Goal: Task Accomplishment & Management: Complete application form

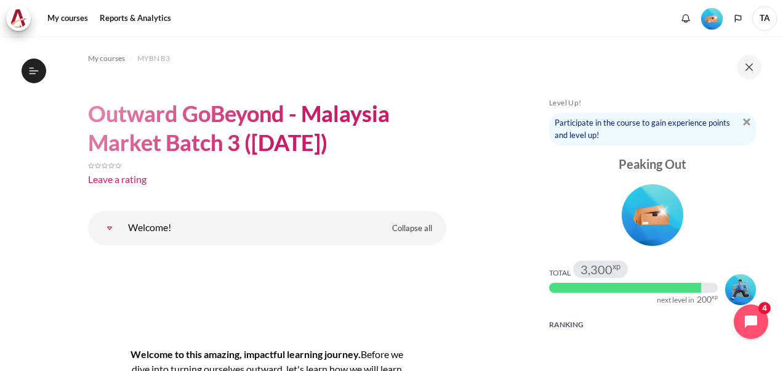
scroll to position [137, 0]
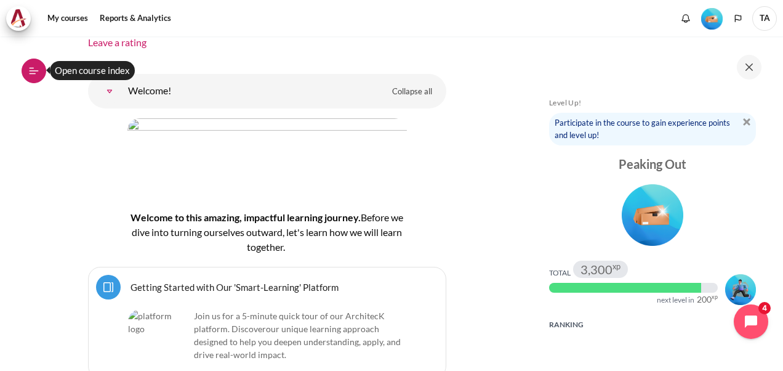
click at [31, 70] on icon at bounding box center [34, 70] width 9 height 1
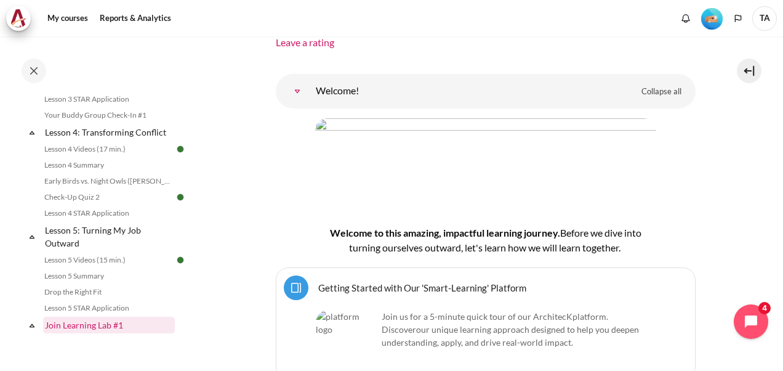
scroll to position [369, 0]
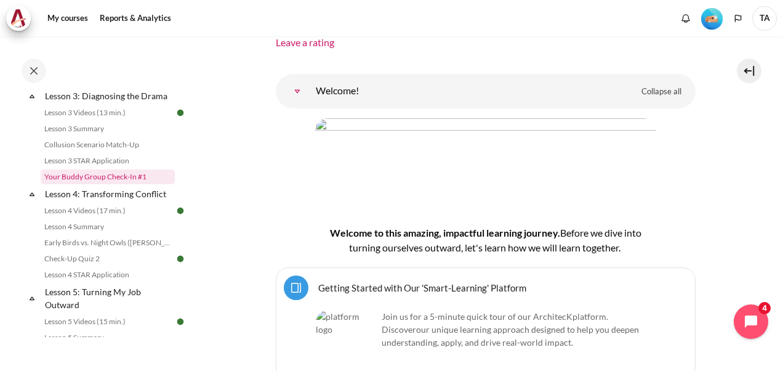
click at [126, 184] on link "Your Buddy Group Check-In #1" at bounding box center [108, 176] width 134 height 15
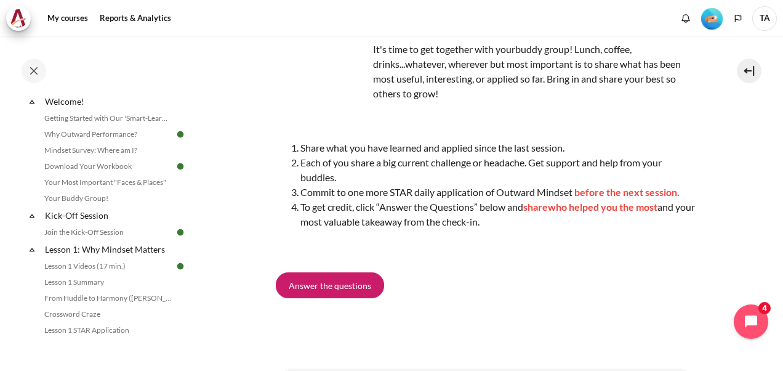
scroll to position [185, 0]
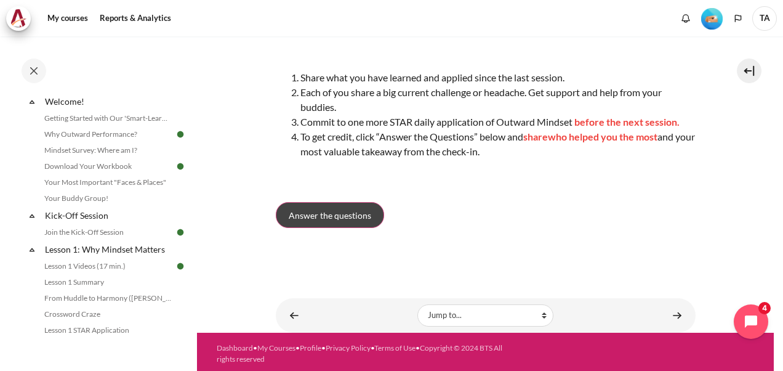
click at [336, 220] on span "Answer the questions" at bounding box center [330, 215] width 83 height 13
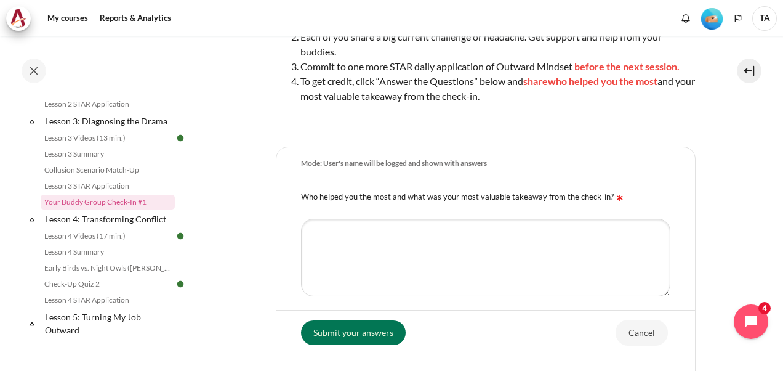
scroll to position [246, 0]
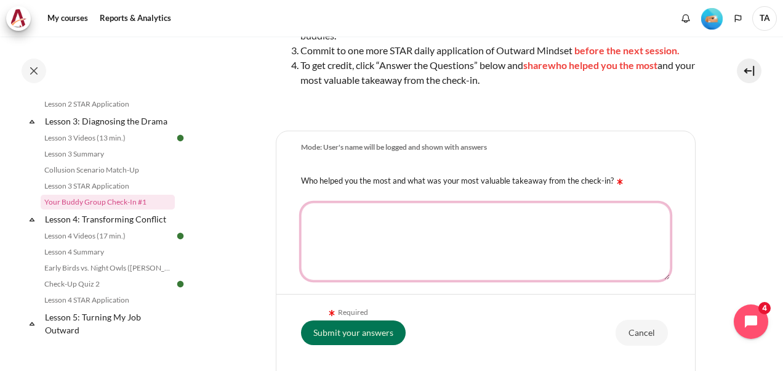
click at [458, 241] on textarea "Who helped you the most and what was your most valuable takeaway from the check…" at bounding box center [485, 242] width 369 height 78
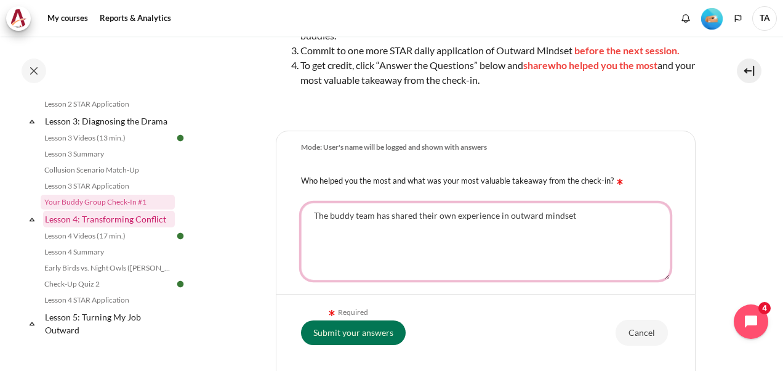
drag, startPoint x: 578, startPoint y: 217, endPoint x: 154, endPoint y: 225, distance: 424.3
click at [154, 225] on div "Skip to main content Open course index Completed 40% 10 / 25 Expand Collapse" at bounding box center [391, 185] width 783 height 371
paste textarea "experiences from the Outward Mindset program, particularly [PERSON_NAME]’s refl…"
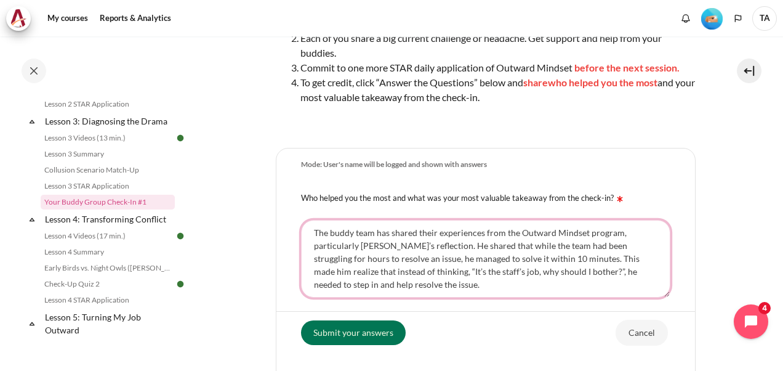
scroll to position [308, 0]
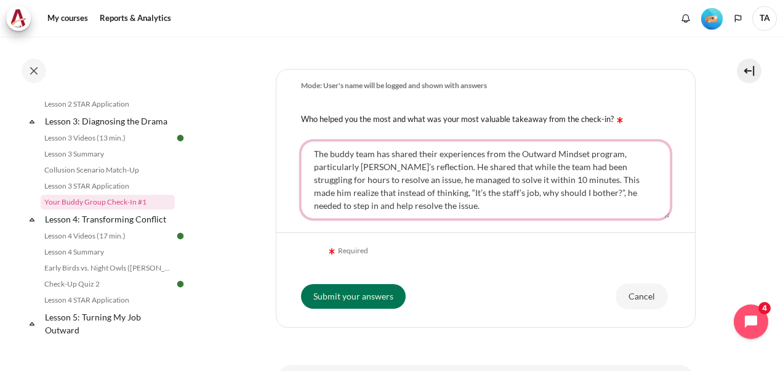
type textarea "The buddy team has shared their experiences from the Outward Mindset program, p…"
click at [384, 253] on div "Required" at bounding box center [485, 251] width 369 height 27
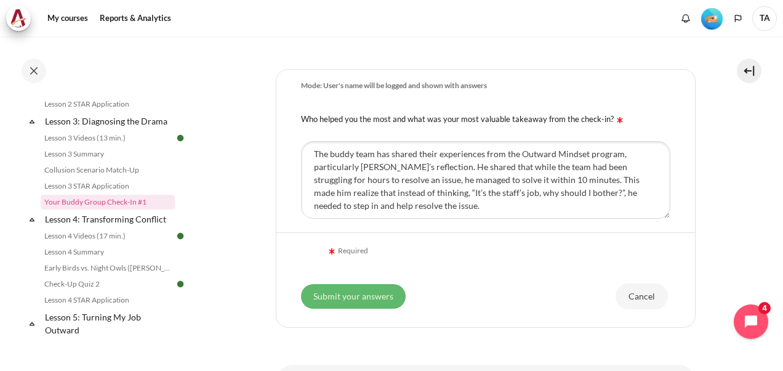
click at [369, 300] on input "Submit your answers" at bounding box center [353, 296] width 105 height 25
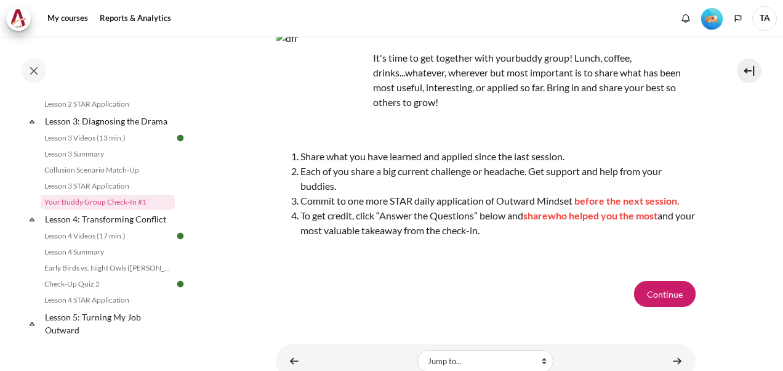
scroll to position [174, 0]
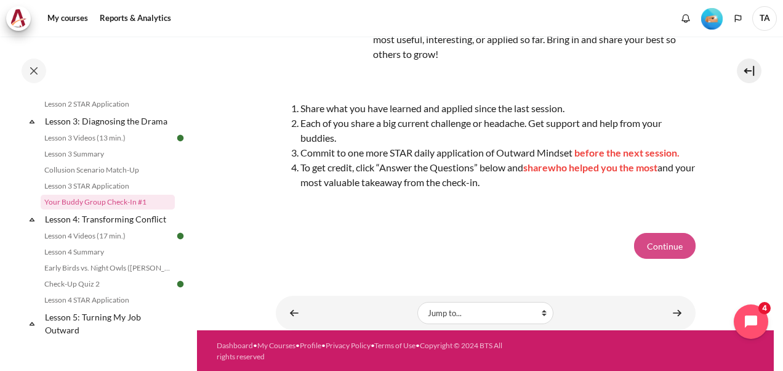
click at [664, 249] on button "Continue" at bounding box center [665, 246] width 62 height 26
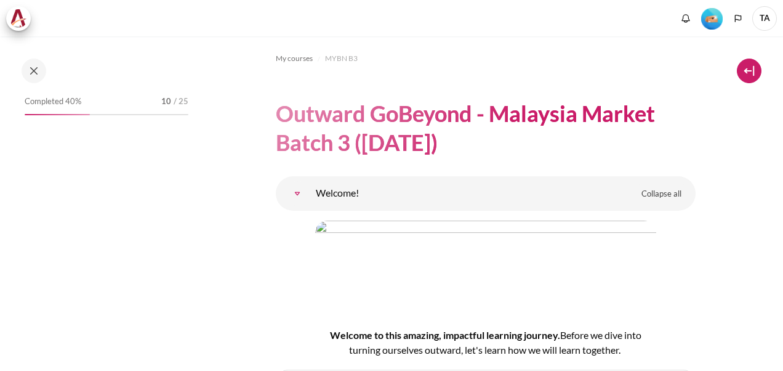
click at [743, 69] on button at bounding box center [749, 70] width 25 height 25
click at [748, 71] on button at bounding box center [749, 70] width 25 height 25
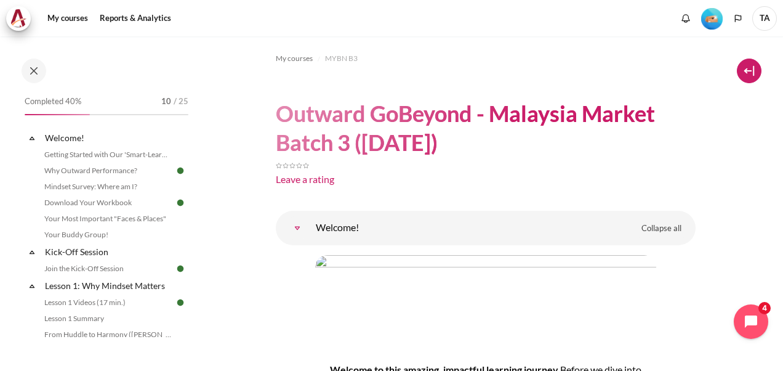
click at [748, 71] on button at bounding box center [749, 70] width 25 height 25
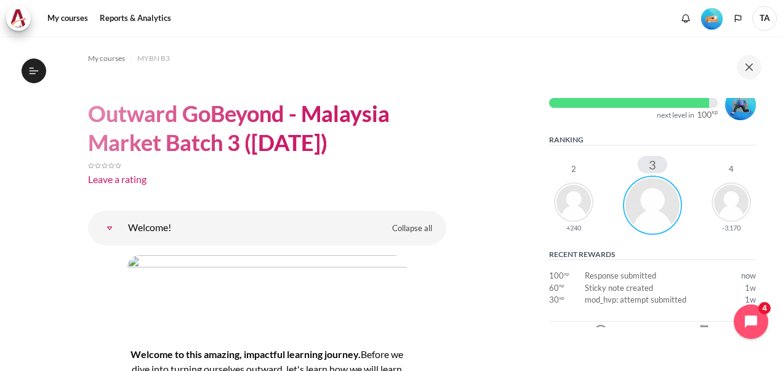
scroll to position [246, 0]
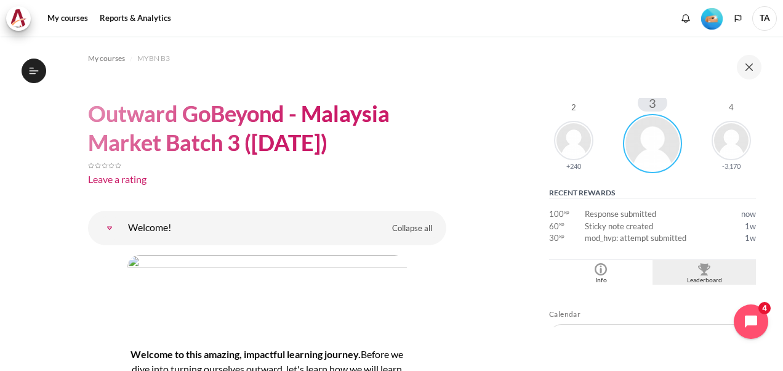
click at [698, 276] on div "Leaderboard" at bounding box center [704, 280] width 97 height 10
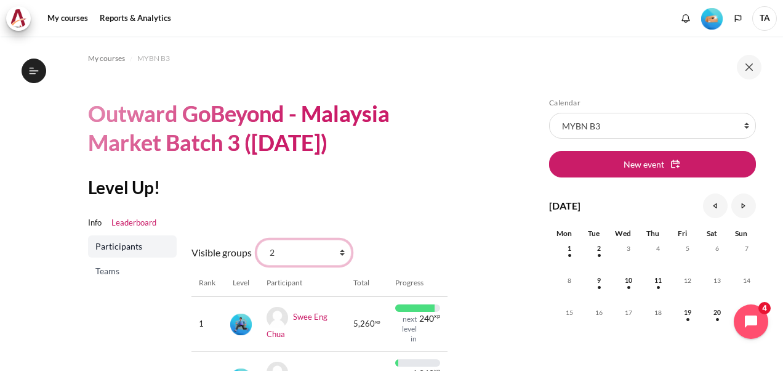
click at [341, 251] on select "All participants 2 1 3 3 4" at bounding box center [304, 253] width 95 height 26
select select "4961"
click at [257, 240] on select "All participants 2 1 3 3 4" at bounding box center [304, 253] width 95 height 26
click at [340, 252] on select "All participants 2 1 3 3 4" at bounding box center [304, 253] width 95 height 26
select select "4979"
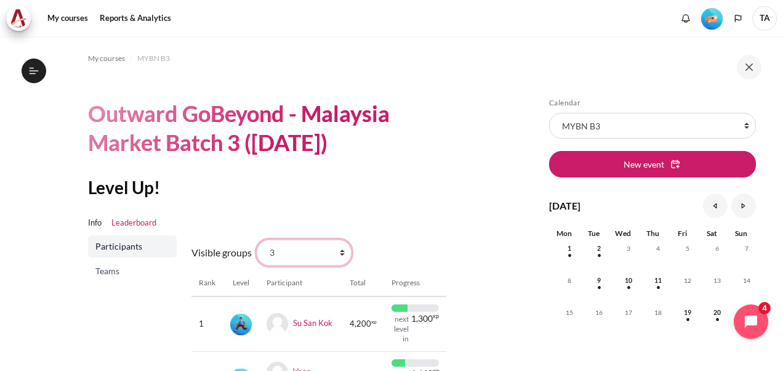
click at [257, 240] on select "All participants 2 1 3 3 4" at bounding box center [304, 253] width 95 height 26
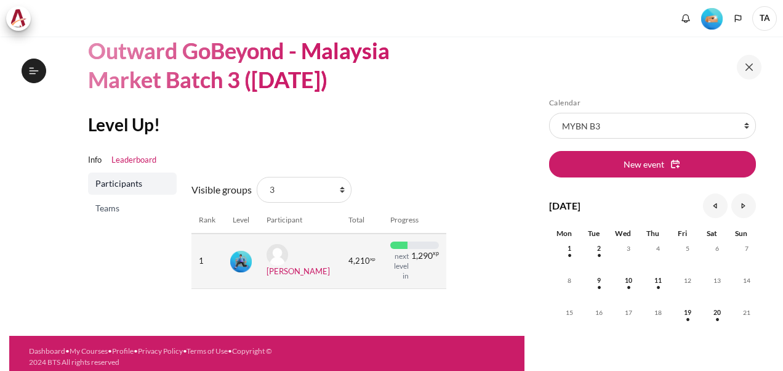
scroll to position [63, 0]
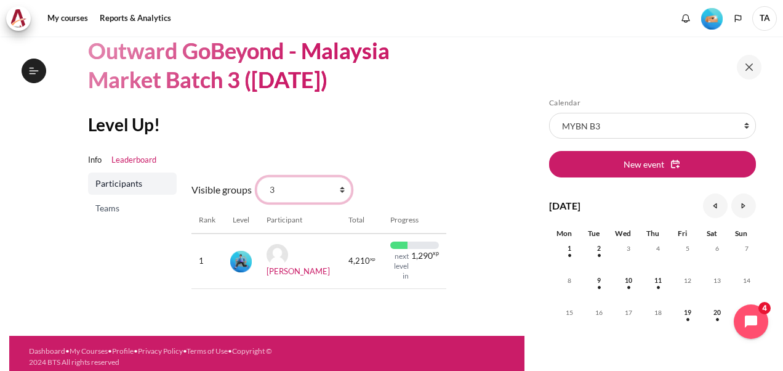
click at [342, 191] on select "All participants 2 1 3 3 4" at bounding box center [304, 190] width 95 height 26
select select "4963"
click at [257, 177] on select "All participants 2 1 3 3 4" at bounding box center [304, 190] width 95 height 26
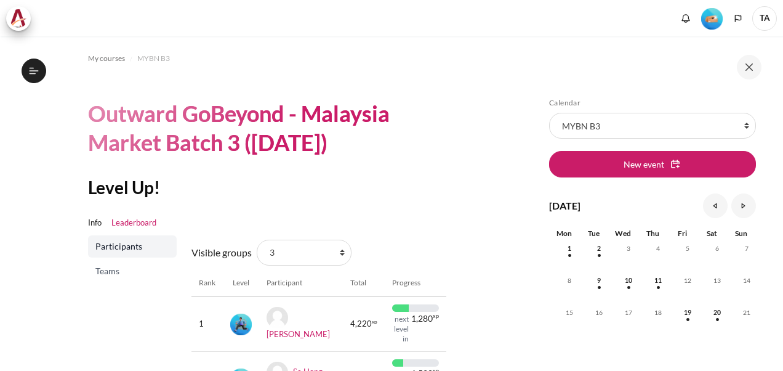
scroll to position [123, 0]
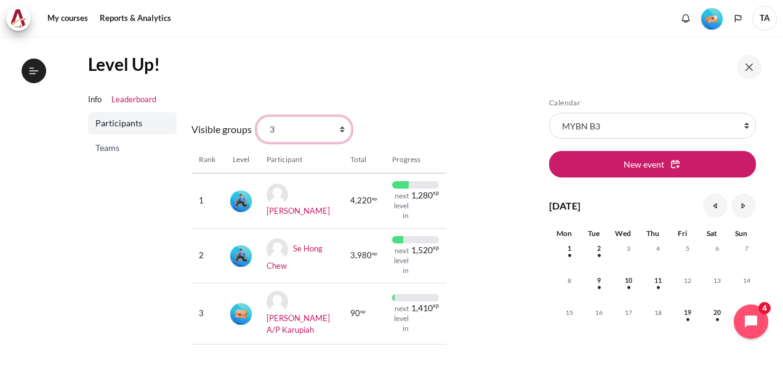
drag, startPoint x: 340, startPoint y: 126, endPoint x: 345, endPoint y: 132, distance: 8.3
click at [340, 126] on select "All participants 2 1 3 3 4" at bounding box center [304, 129] width 95 height 26
select select "4964"
click at [257, 116] on select "All participants 2 1 3 3 4" at bounding box center [304, 129] width 95 height 26
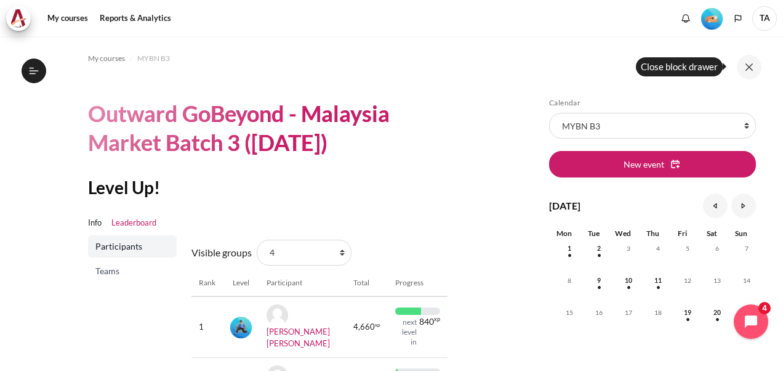
click at [753, 68] on button at bounding box center [749, 67] width 25 height 25
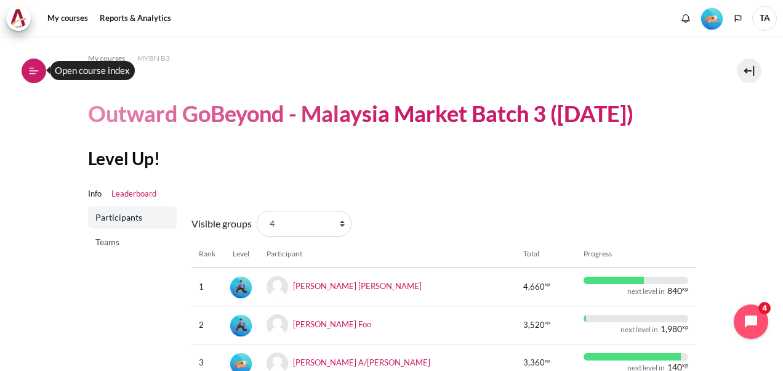
click at [36, 69] on icon at bounding box center [33, 70] width 11 height 11
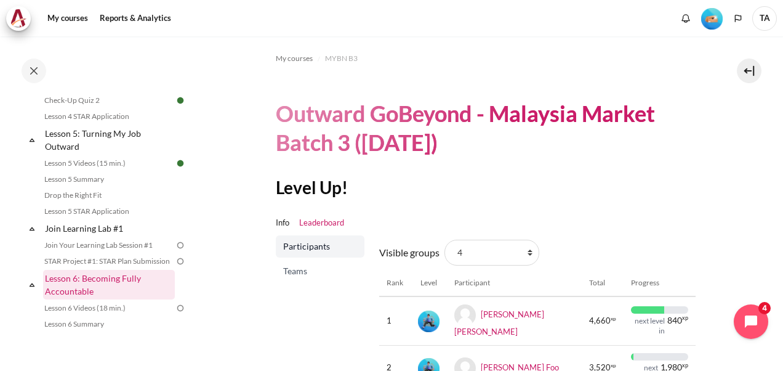
scroll to position [554, 0]
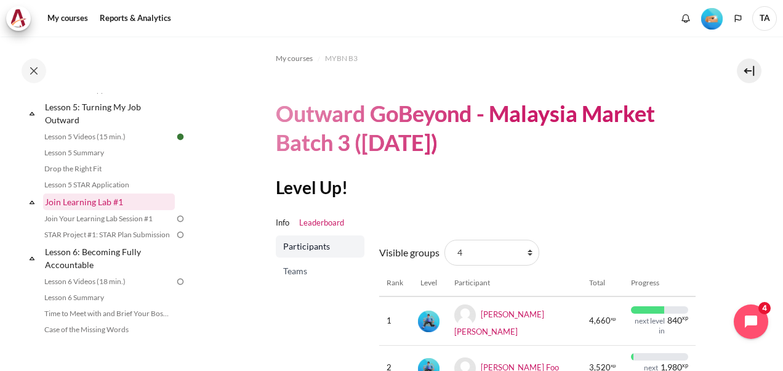
click at [73, 210] on link "Join Learning Lab #1" at bounding box center [109, 201] width 132 height 17
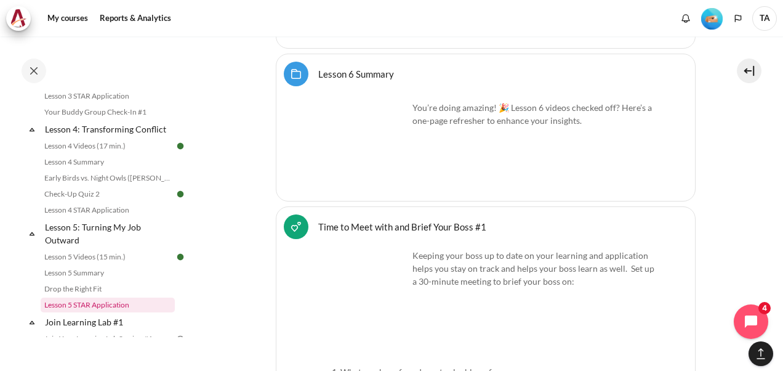
scroll to position [494, 0]
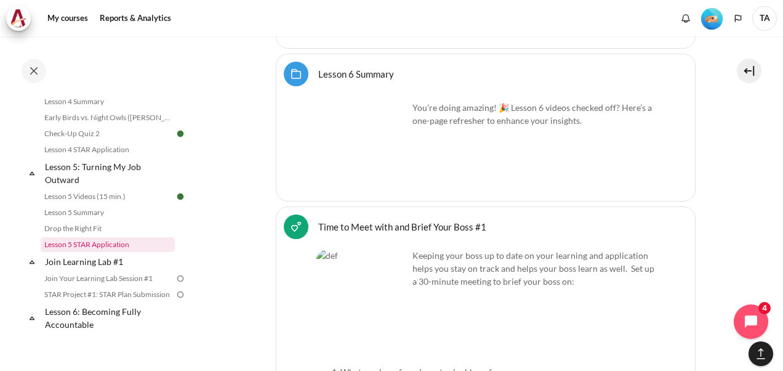
click at [96, 252] on link "Lesson 5 STAR Application" at bounding box center [108, 244] width 134 height 15
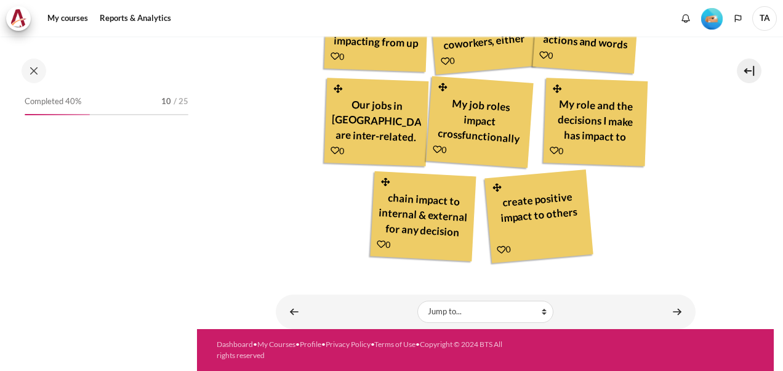
scroll to position [537, 0]
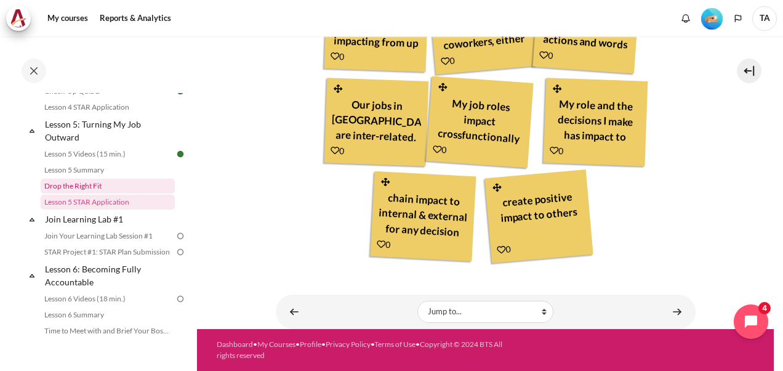
click at [73, 193] on link "Drop the Right Fit" at bounding box center [108, 186] width 134 height 15
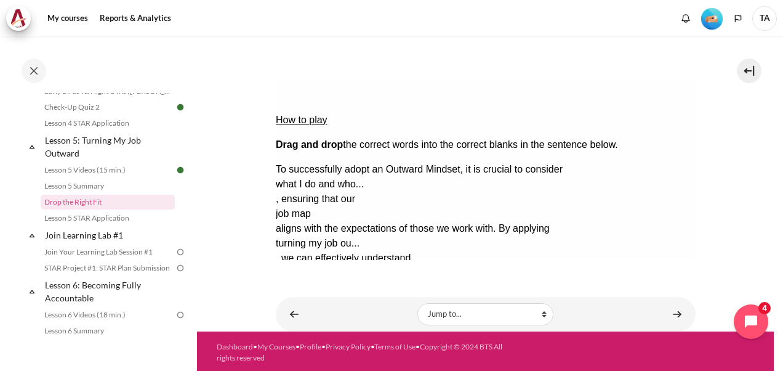
scroll to position [143, 0]
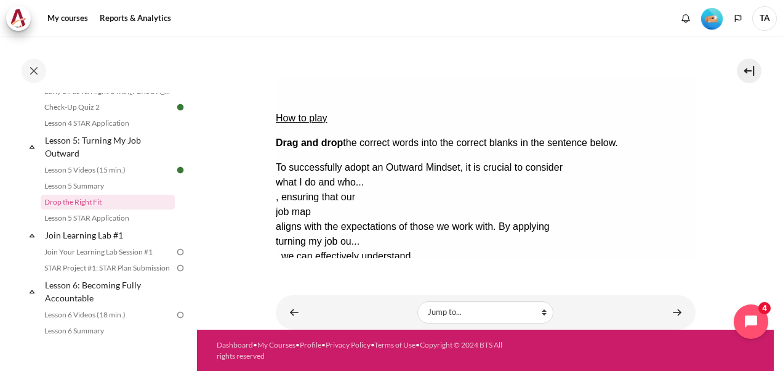
click at [308, 309] on button "Check Check the answers. The responses will be marked as correct, incorrect, or…" at bounding box center [291, 315] width 33 height 13
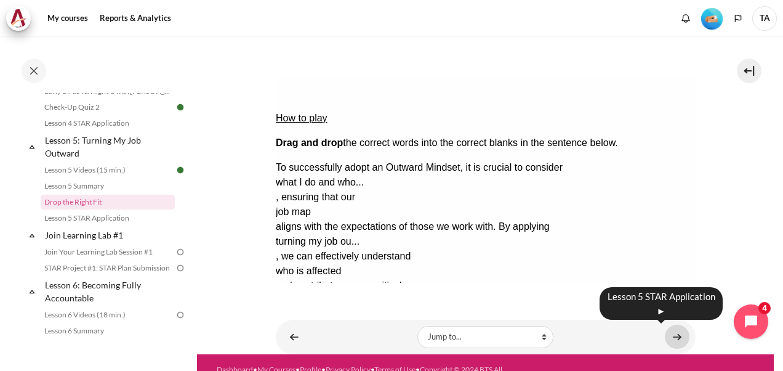
click at [669, 337] on link "Content" at bounding box center [677, 337] width 25 height 24
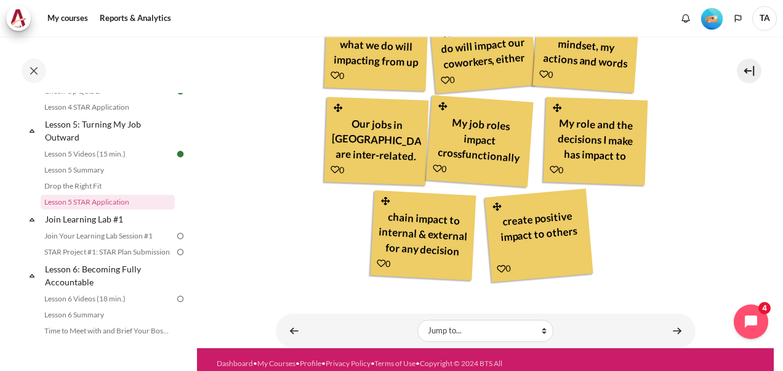
scroll to position [592, 0]
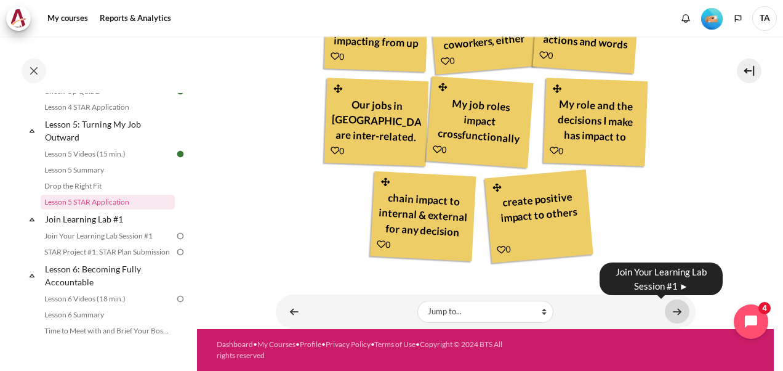
click at [674, 312] on link "Content" at bounding box center [677, 311] width 25 height 24
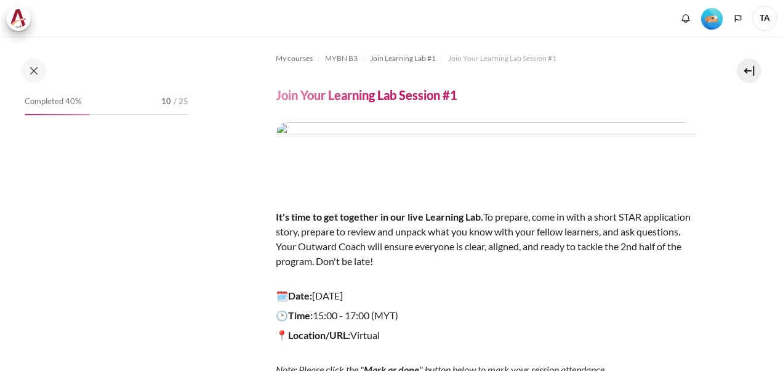
scroll to position [196, 0]
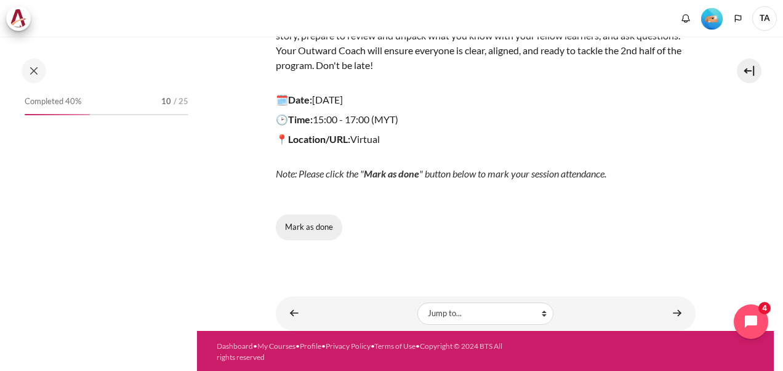
click at [329, 224] on button "Mark as done" at bounding box center [309, 227] width 67 height 26
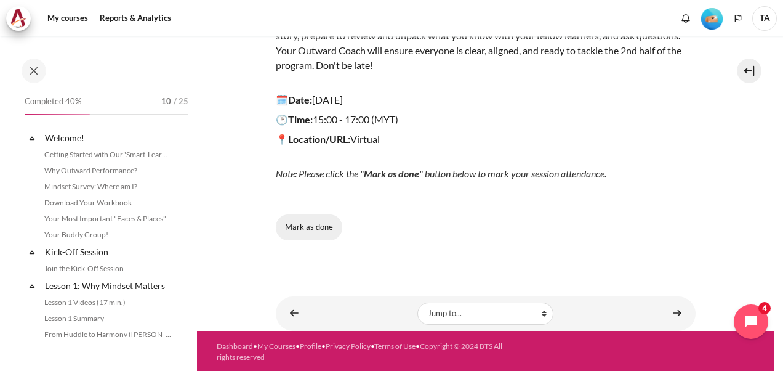
scroll to position [571, 0]
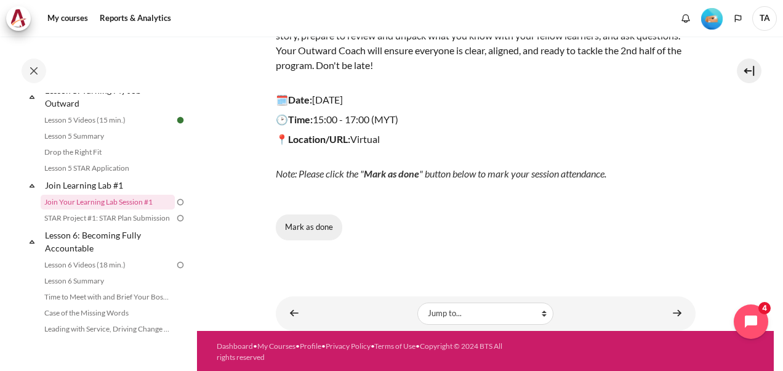
click at [302, 224] on button "Mark as done" at bounding box center [309, 227] width 67 height 26
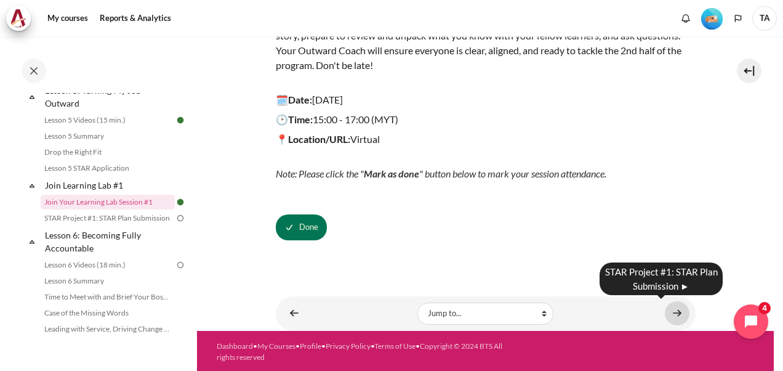
click at [676, 315] on link "Content" at bounding box center [677, 313] width 25 height 24
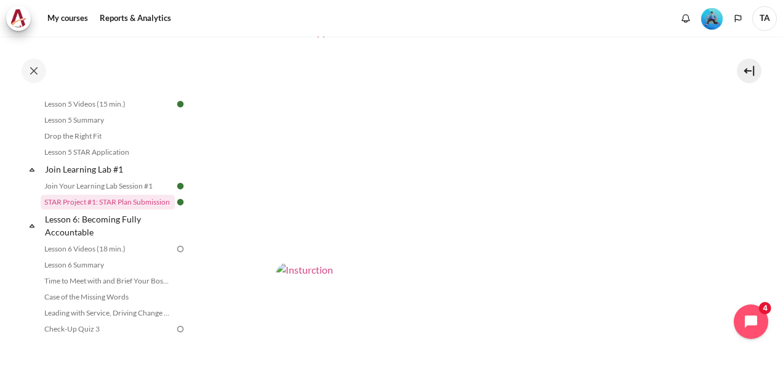
scroll to position [123, 0]
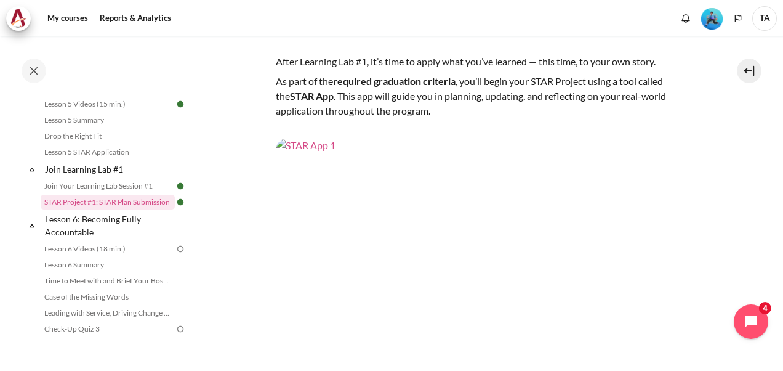
click at [340, 182] on img "Content" at bounding box center [486, 256] width 420 height 236
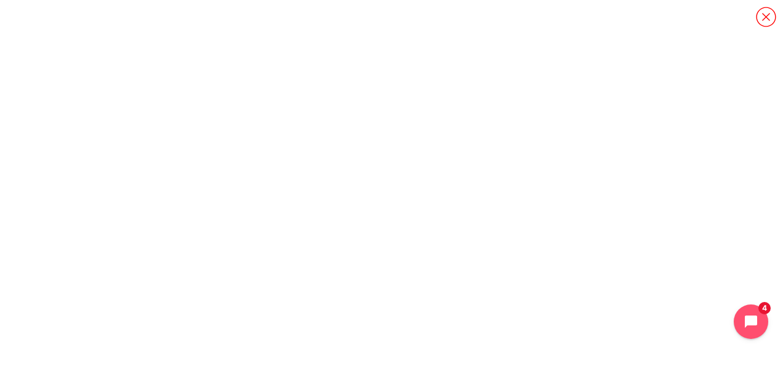
scroll to position [691, 0]
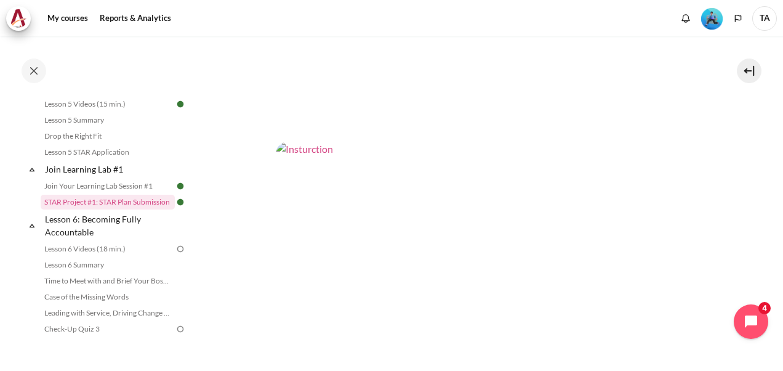
scroll to position [486, 0]
